Goal: Navigation & Orientation: Find specific page/section

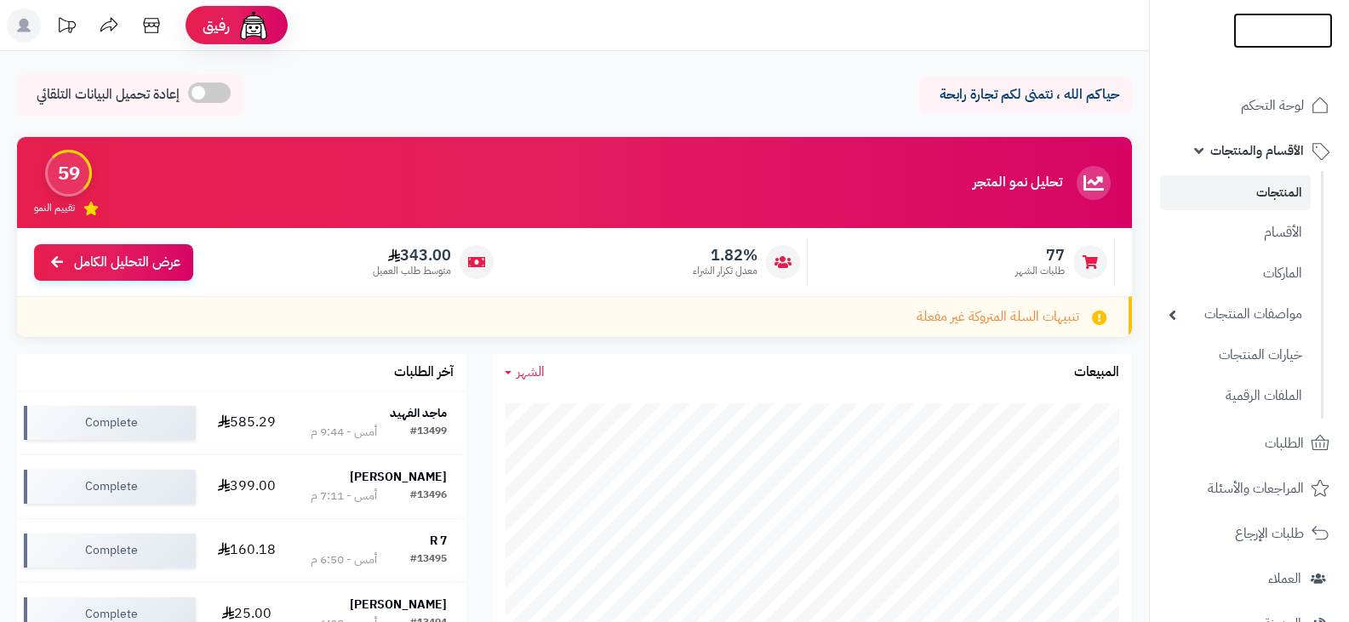
click at [1281, 49] on img at bounding box center [1283, 67] width 100 height 36
click at [1267, 48] on img at bounding box center [1283, 66] width 100 height 36
click at [1267, 49] on img at bounding box center [1283, 67] width 100 height 36
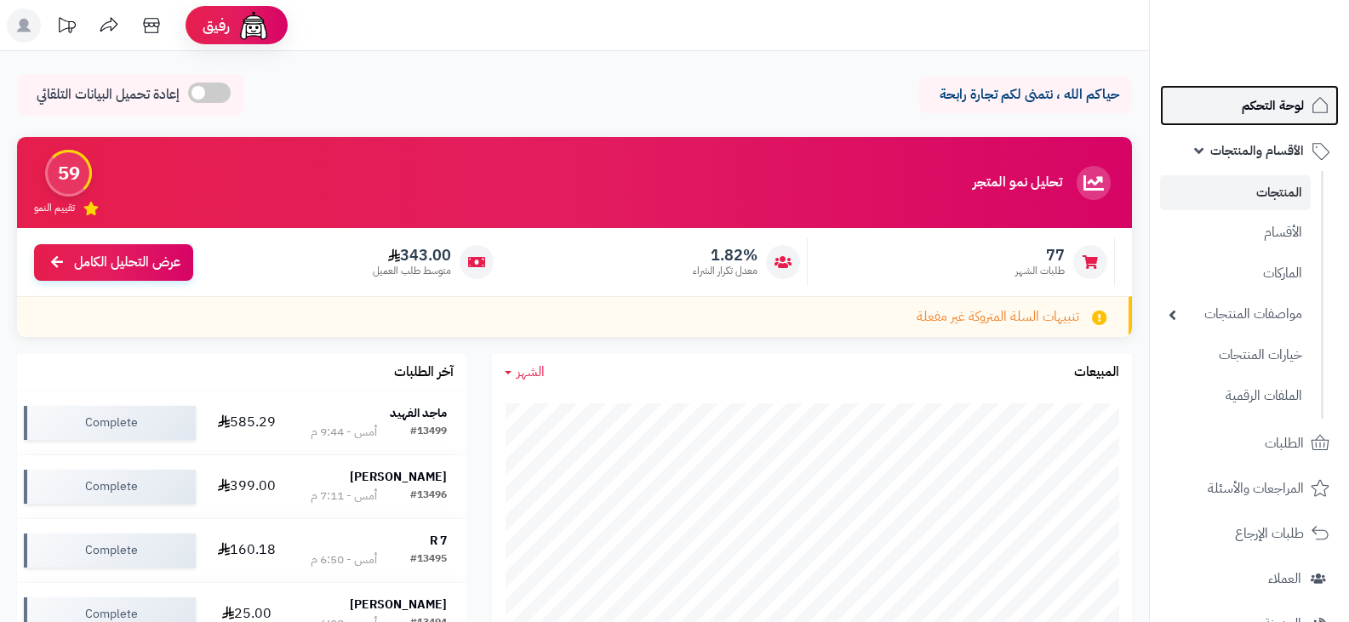
click at [1245, 113] on span "لوحة التحكم" at bounding box center [1273, 106] width 62 height 24
